Goal: Find specific page/section: Find specific page/section

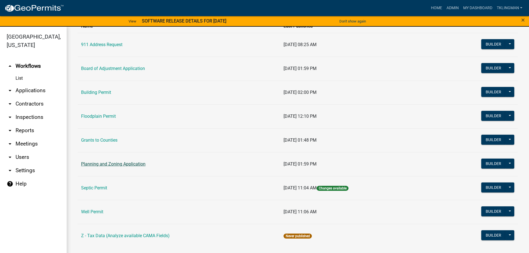
scroll to position [54, 0]
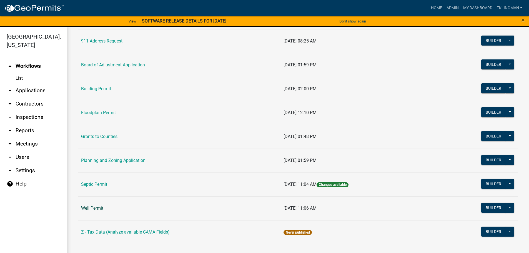
click at [95, 207] on link "Well Permit" at bounding box center [92, 208] width 22 height 5
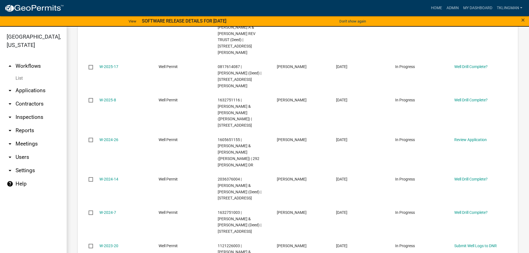
scroll to position [417, 0]
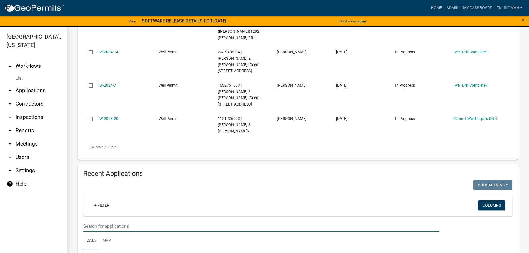
click at [105, 221] on input "text" at bounding box center [261, 226] width 356 height 11
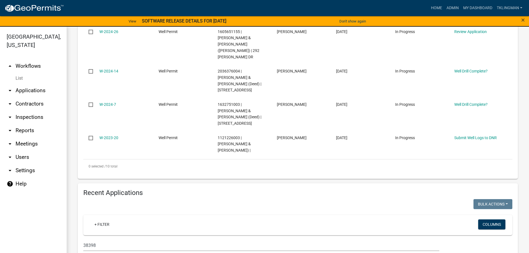
click at [49, 213] on ul "arrow_drop_up Workflows List arrow_drop_down Applications Search by Parcel Sear…" at bounding box center [33, 157] width 67 height 205
drag, startPoint x: 79, startPoint y: 155, endPoint x: 37, endPoint y: 158, distance: 41.8
click at [37, 158] on div "[GEOGRAPHIC_DATA], [US_STATE] arrow_drop_up Workflows List arrow_drop_down Appl…" at bounding box center [264, 143] width 529 height 233
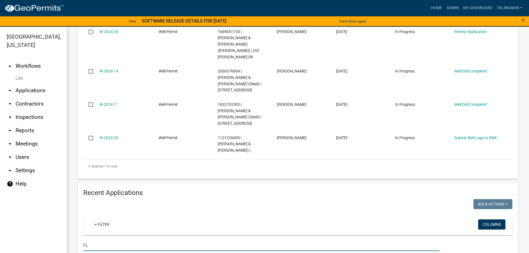
type input "F"
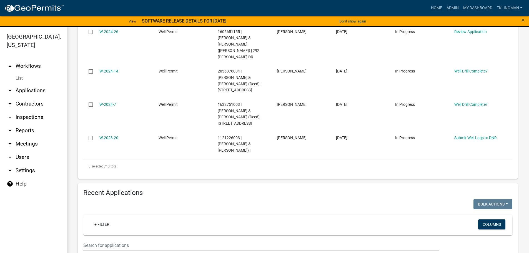
click at [72, 211] on div "Well Permit Apply for a Well Permit in [GEOGRAPHIC_DATA] Settings Start Applica…" at bounding box center [298, 125] width 463 height 992
click at [106, 240] on input "text" at bounding box center [261, 245] width 356 height 11
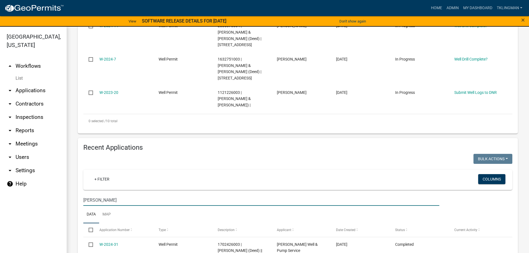
scroll to position [444, 0]
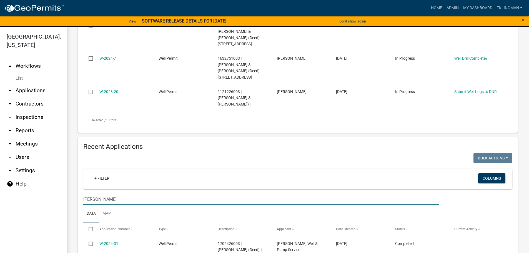
drag, startPoint x: 105, startPoint y: 108, endPoint x: 19, endPoint y: 108, distance: 85.6
click at [19, 108] on div "[GEOGRAPHIC_DATA], [US_STATE] arrow_drop_up Workflows List arrow_drop_down Appl…" at bounding box center [264, 143] width 529 height 233
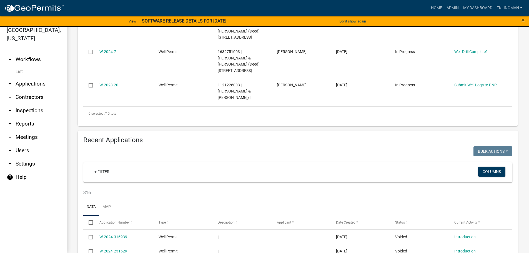
drag, startPoint x: 105, startPoint y: 107, endPoint x: 30, endPoint y: 103, distance: 74.9
click at [30, 103] on div "[GEOGRAPHIC_DATA], [US_STATE] arrow_drop_up Workflows List arrow_drop_down Appl…" at bounding box center [264, 136] width 529 height 233
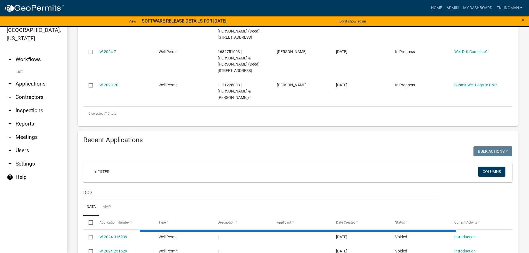
scroll to position [377, 0]
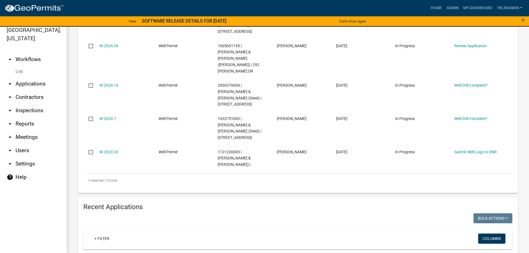
type input "D"
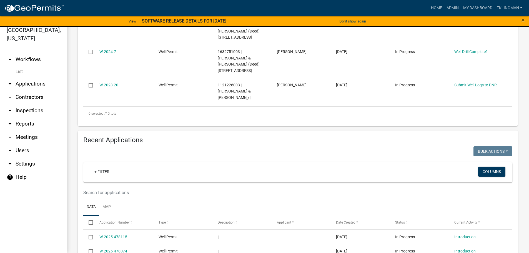
click at [129, 187] on input "text" at bounding box center [261, 192] width 356 height 11
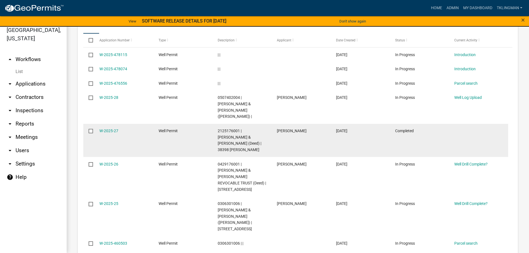
scroll to position [487, 0]
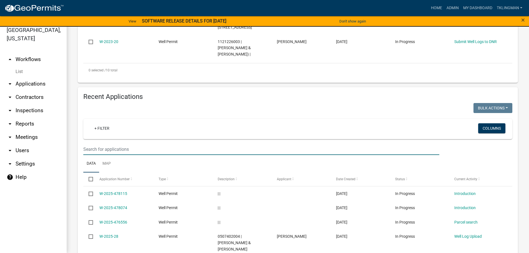
click at [111, 144] on input "text" at bounding box center [261, 149] width 356 height 11
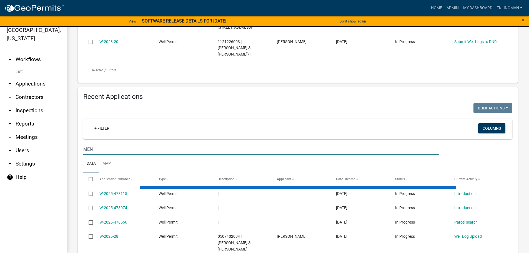
scroll to position [458, 0]
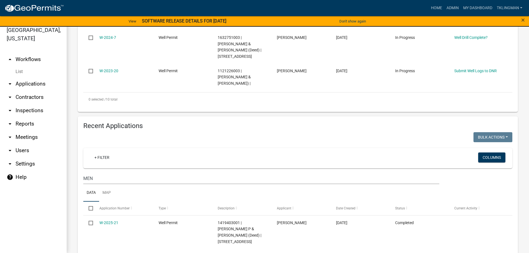
drag, startPoint x: 91, startPoint y: 91, endPoint x: -4, endPoint y: 101, distance: 96.1
click at [0, 101] on html "Internet Explorer does NOT work with GeoPermits. Get a new browser for more sec…" at bounding box center [264, 119] width 529 height 253
type input "24151"
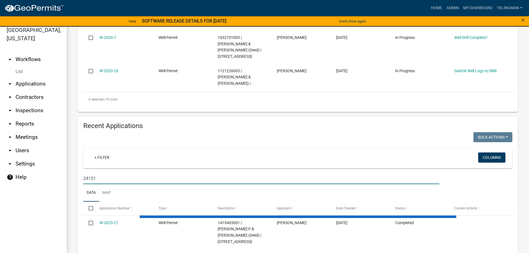
scroll to position [377, 0]
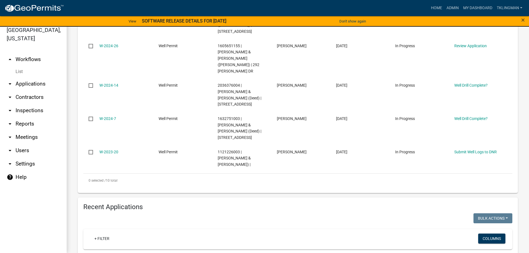
drag, startPoint x: 96, startPoint y: 171, endPoint x: 44, endPoint y: 163, distance: 53.2
click at [44, 165] on div "[GEOGRAPHIC_DATA], [US_STATE] arrow_drop_up Workflows List arrow_drop_down Appl…" at bounding box center [264, 136] width 529 height 233
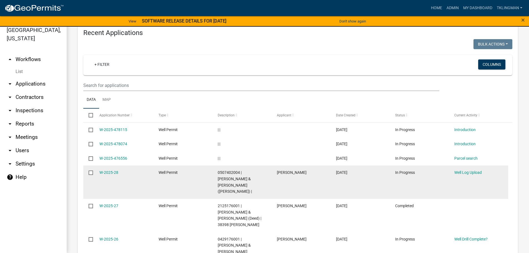
scroll to position [459, 0]
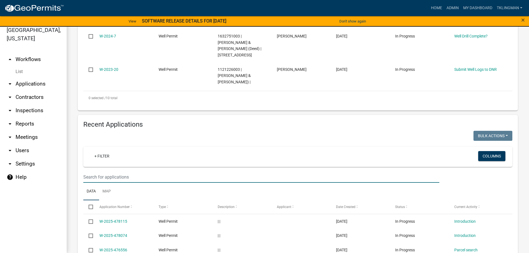
click at [128, 171] on input "text" at bounding box center [261, 176] width 356 height 11
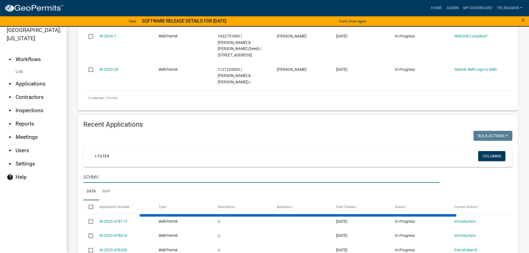
scroll to position [391, 0]
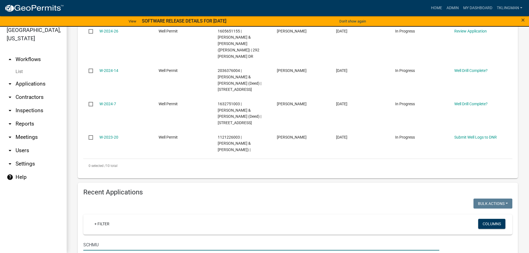
drag, startPoint x: 68, startPoint y: 154, endPoint x: 43, endPoint y: 154, distance: 25.0
click at [44, 154] on div "[GEOGRAPHIC_DATA], [US_STATE] arrow_drop_up Workflows List arrow_drop_down Appl…" at bounding box center [264, 136] width 529 height 233
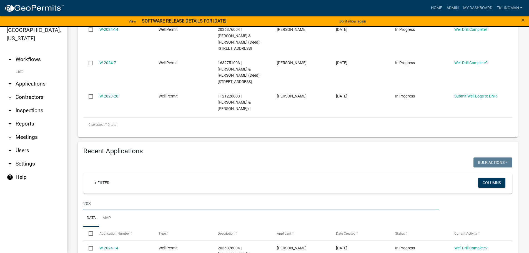
drag, startPoint x: 111, startPoint y: 112, endPoint x: 67, endPoint y: 108, distance: 45.0
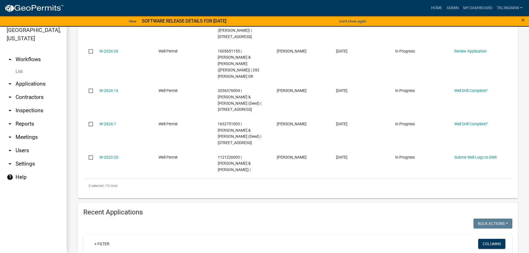
scroll to position [372, 0]
drag, startPoint x: 103, startPoint y: 178, endPoint x: 58, endPoint y: 180, distance: 45.1
click at [58, 180] on div "[GEOGRAPHIC_DATA], [US_STATE] arrow_drop_up Workflows List arrow_drop_down Appl…" at bounding box center [264, 136] width 529 height 233
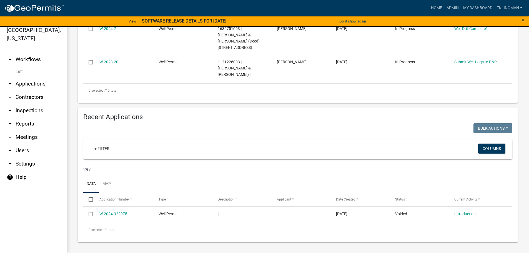
scroll to position [379, 0]
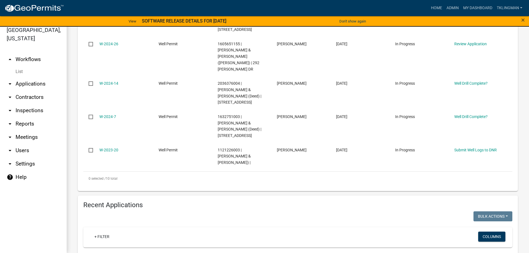
type input "297"
click at [450, 9] on link "Admin" at bounding box center [453, 8] width 17 height 11
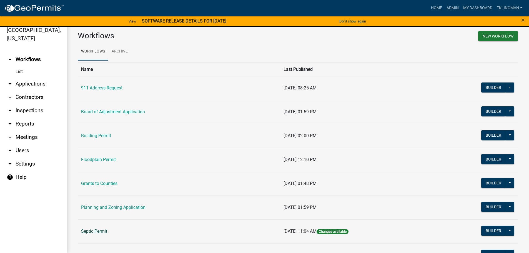
click at [102, 232] on link "Septic Permit" at bounding box center [94, 231] width 26 height 5
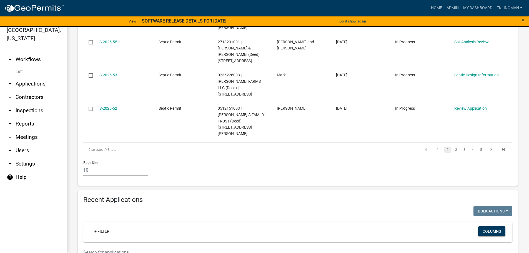
scroll to position [445, 0]
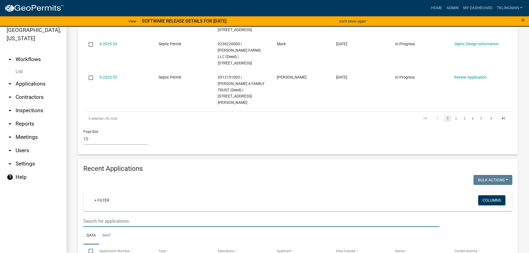
click at [118, 216] on input "text" at bounding box center [261, 221] width 356 height 11
type input "FAG"
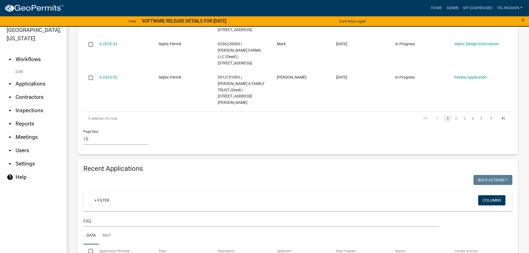
click at [78, 181] on div "Recent Applications Bulk Actions Void Expire Lock Withdraw + Filter Columns FAG…" at bounding box center [298, 242] width 449 height 166
